Goal: Information Seeking & Learning: Check status

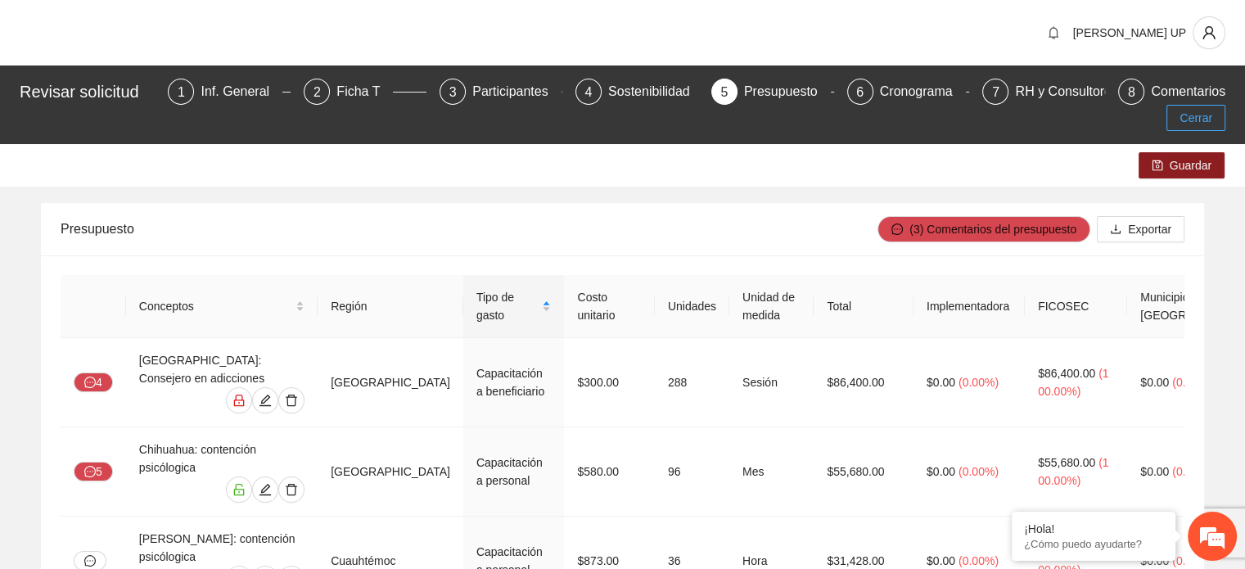
click at [1205, 109] on span "Cerrar" at bounding box center [1196, 118] width 33 height 18
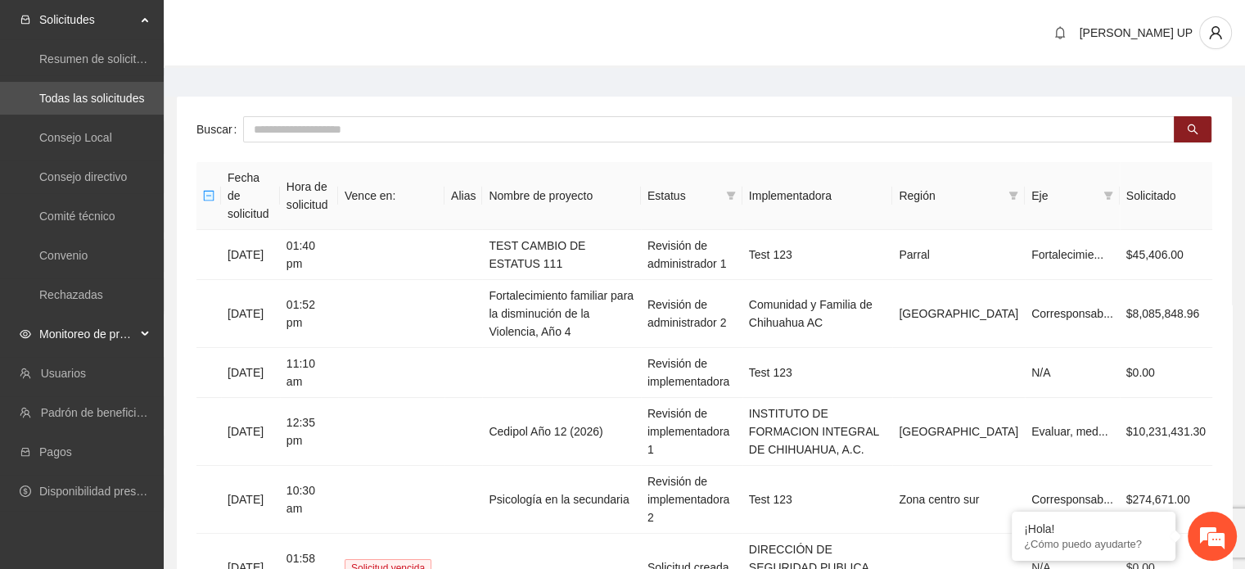
click at [111, 334] on span "Monitoreo de proyectos" at bounding box center [87, 334] width 97 height 33
click at [76, 445] on link "Activos" at bounding box center [57, 451] width 37 height 13
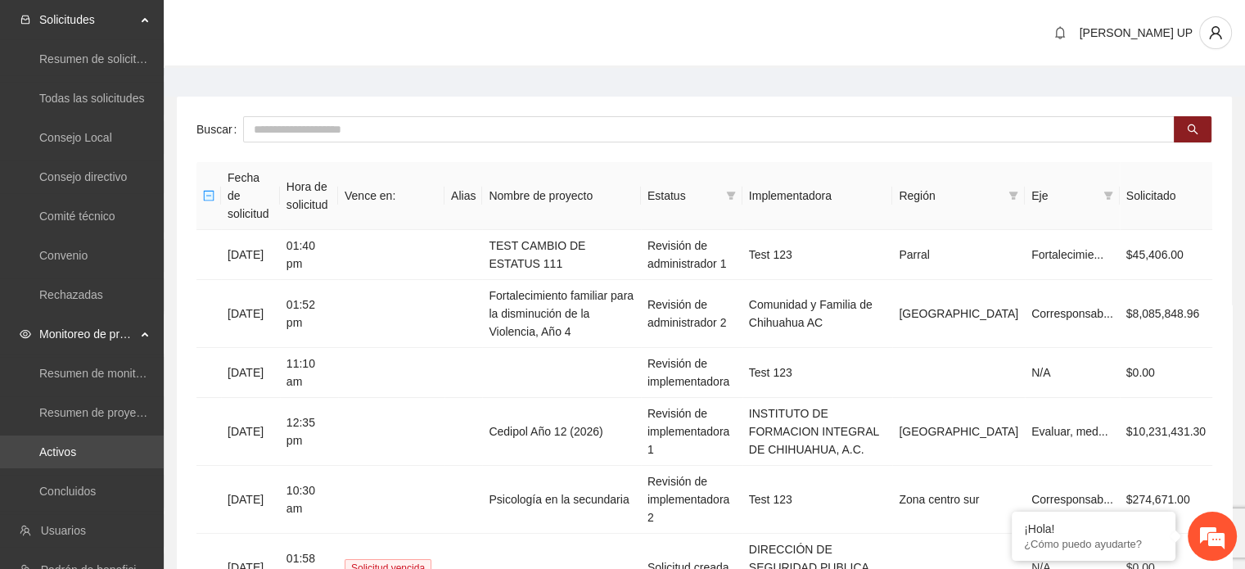
click at [76, 445] on link "Activos" at bounding box center [57, 451] width 37 height 13
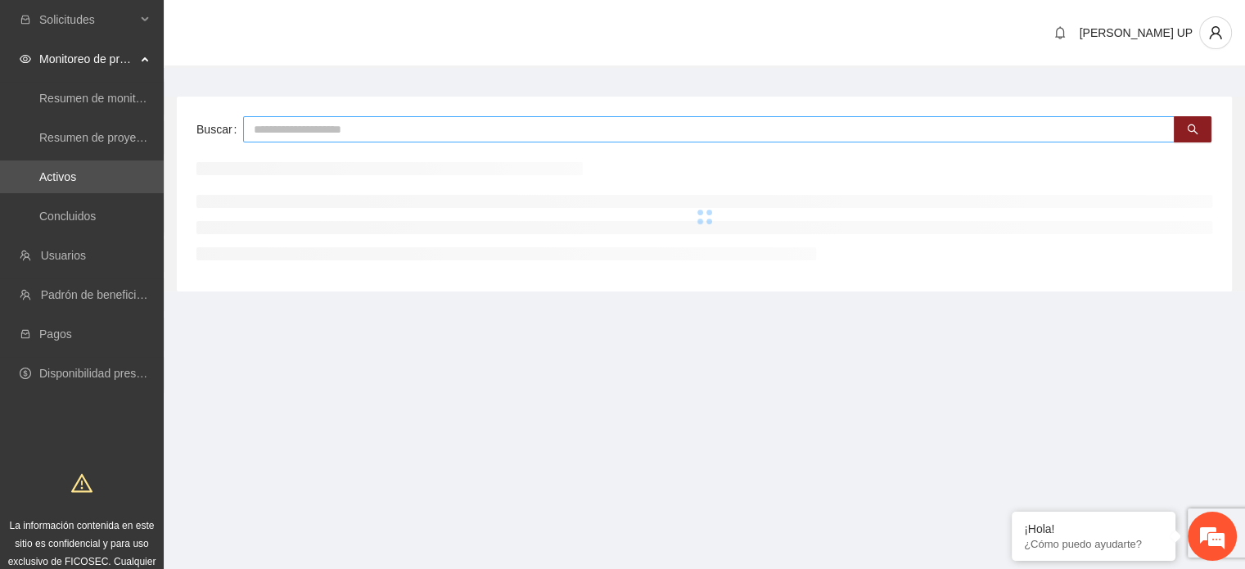
click at [354, 129] on input "text" at bounding box center [708, 129] width 931 height 26
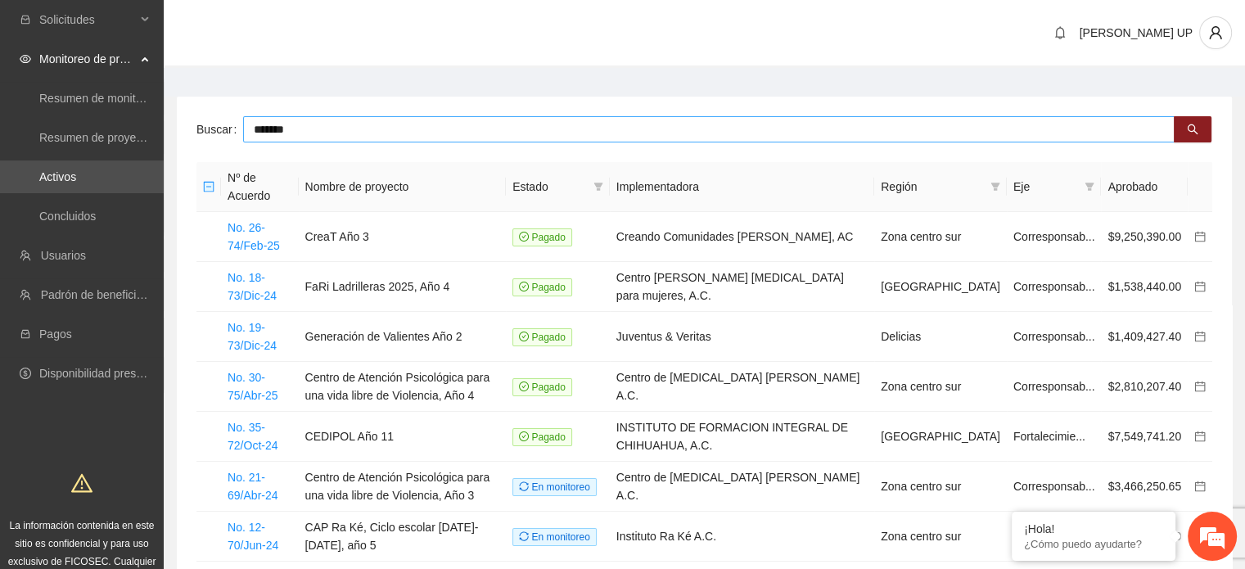
type input "*******"
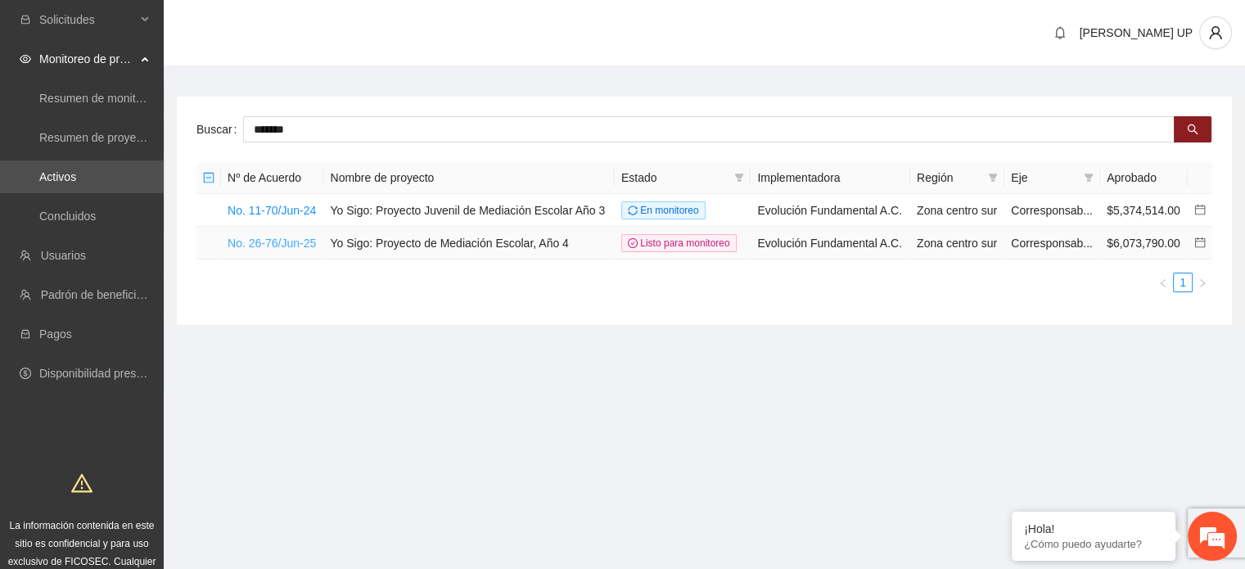
click at [282, 237] on link "No. 26-76/Jun-25" at bounding box center [272, 243] width 88 height 13
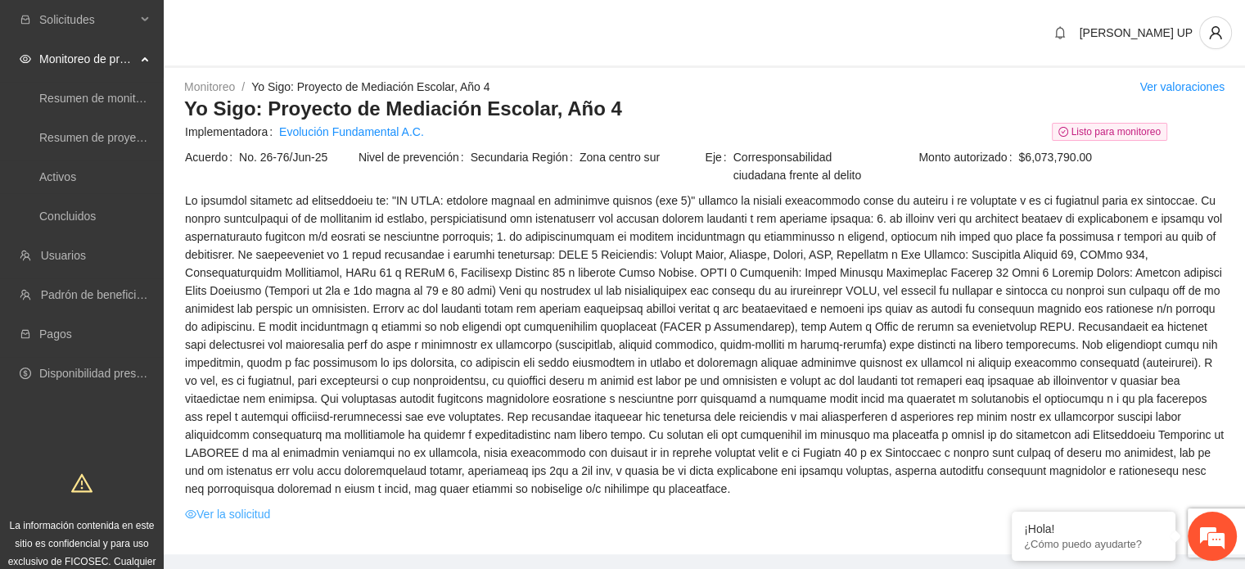
click at [238, 518] on link "Ver la solicitud" at bounding box center [227, 514] width 85 height 18
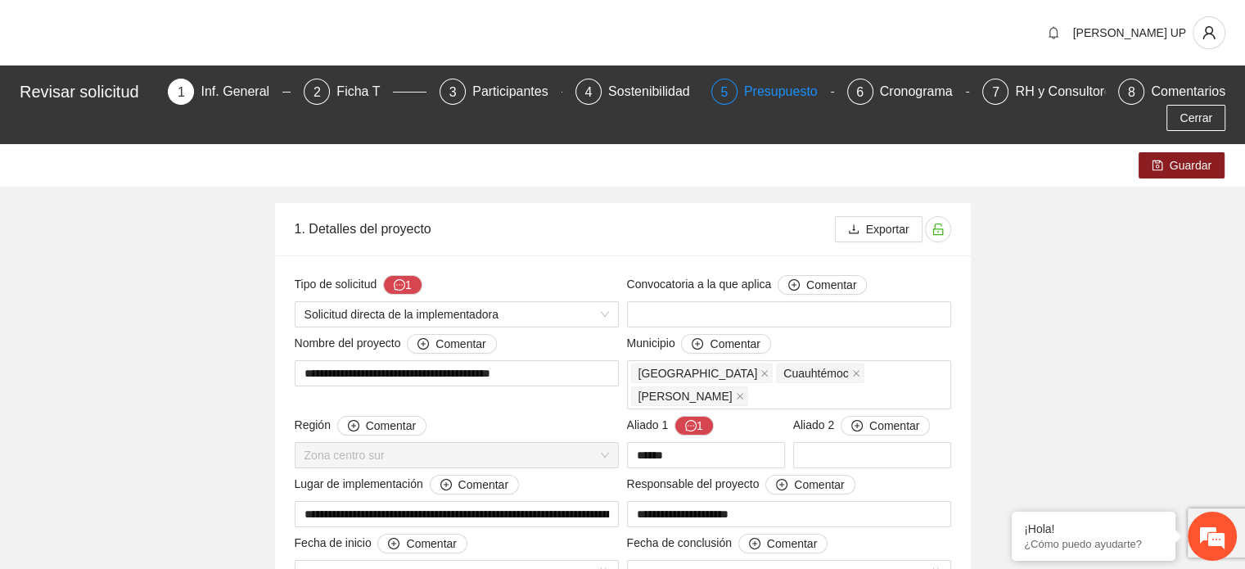
click at [747, 87] on div "Presupuesto" at bounding box center [787, 92] width 87 height 26
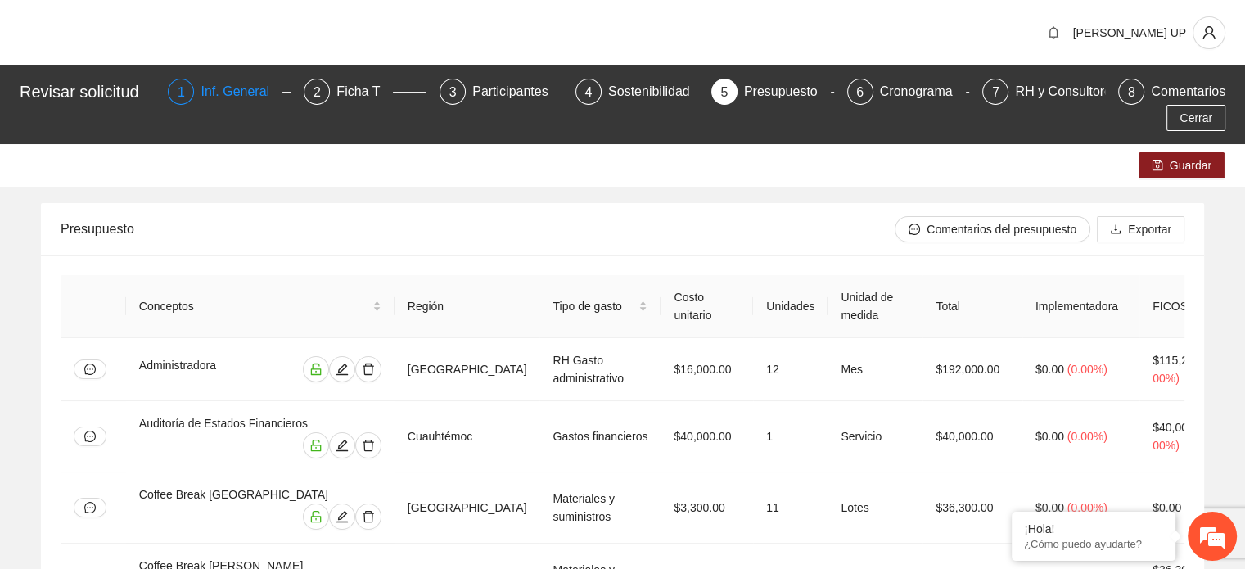
click at [201, 94] on div "Inf. General" at bounding box center [242, 92] width 82 height 26
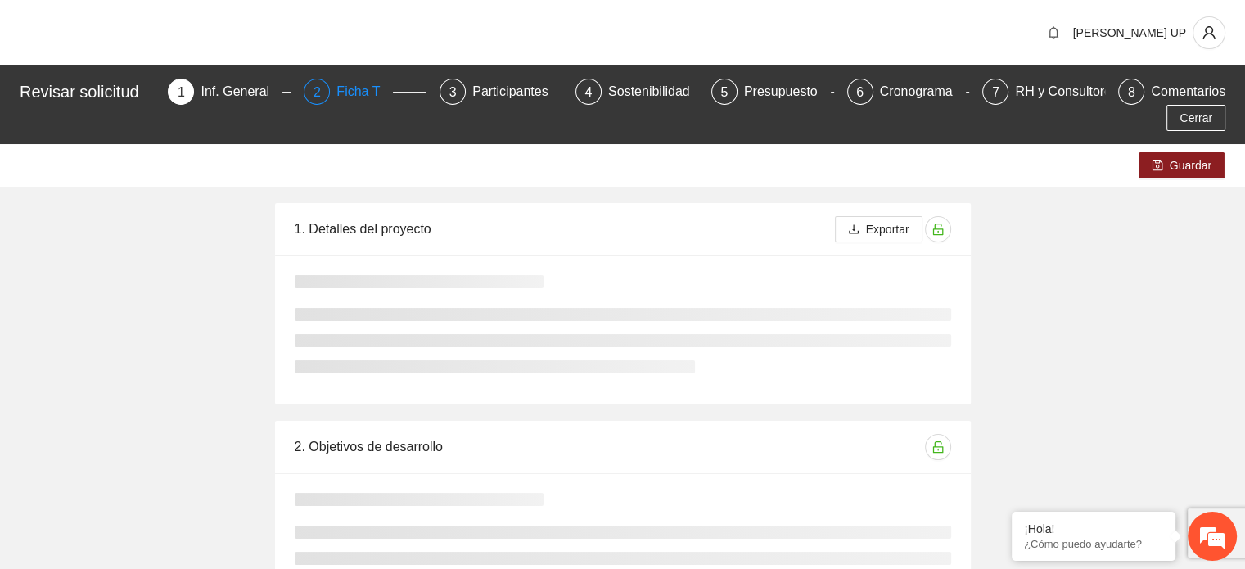
click at [336, 83] on div "Ficha T" at bounding box center [364, 92] width 56 height 26
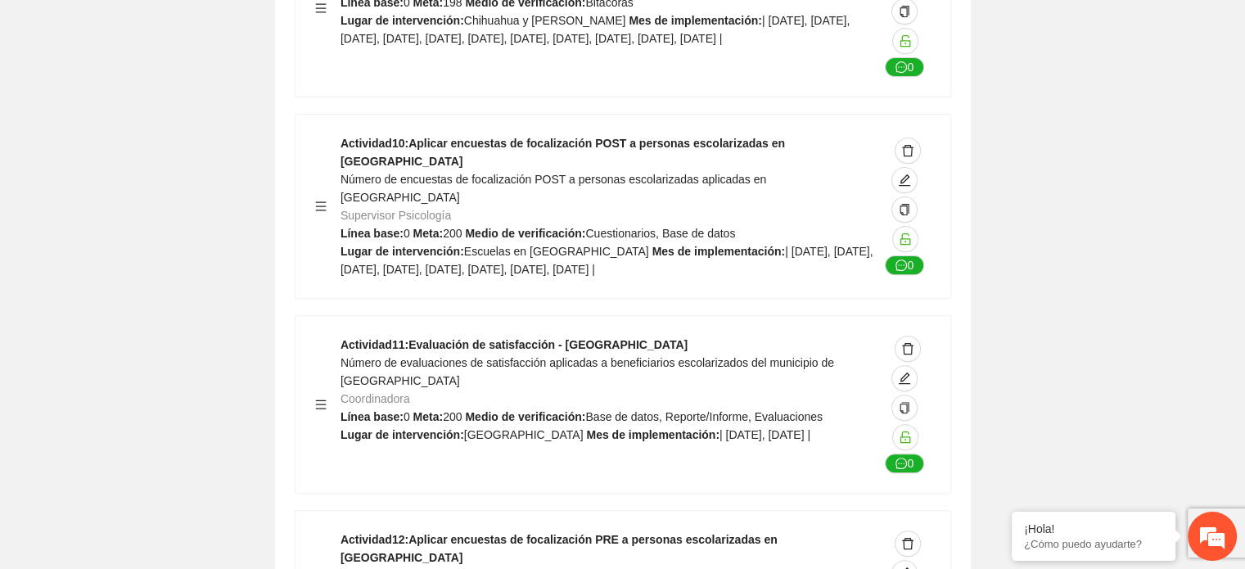
scroll to position [6731, 0]
